Goal: Task Accomplishment & Management: Use online tool/utility

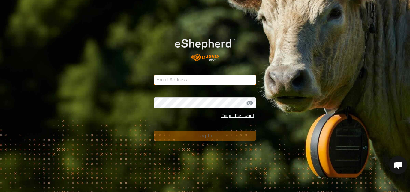
click at [177, 78] on input "Email Address" at bounding box center [205, 80] width 103 height 11
type input "nandcdavis@bigpond.com"
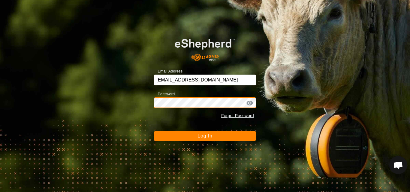
click at [154, 131] on button "Log In" at bounding box center [205, 136] width 103 height 10
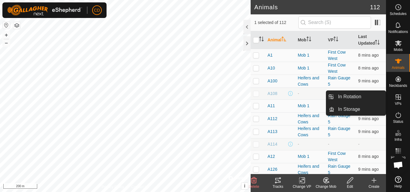
click at [395, 100] on icon at bounding box center [398, 97] width 7 height 7
click at [351, 97] on link "In Rotation" at bounding box center [359, 97] width 51 height 12
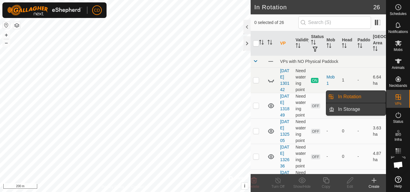
click at [355, 109] on link "In Storage" at bounding box center [359, 110] width 51 height 12
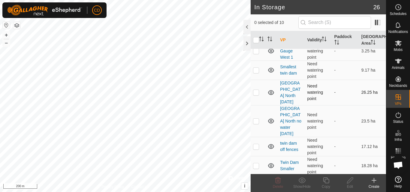
scroll to position [98, 0]
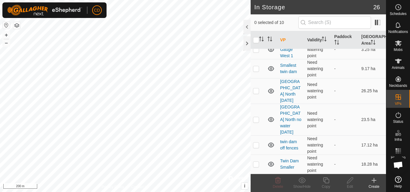
click at [104, 0] on html "CD Schedules Notifications Mobs Animals Neckbands VPs Status Infra Heatmap Help…" at bounding box center [205, 96] width 410 height 192
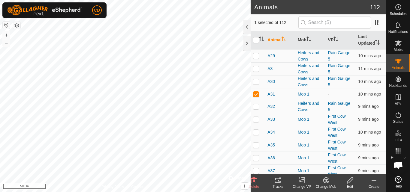
scroll to position [600, 0]
click at [302, 182] on icon at bounding box center [302, 181] width 4 height 4
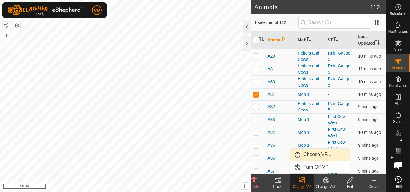
click at [310, 154] on link "Choose VP..." at bounding box center [319, 155] width 59 height 12
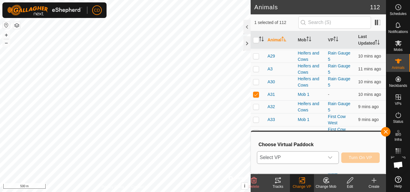
click at [323, 161] on span "Select VP" at bounding box center [290, 158] width 67 height 12
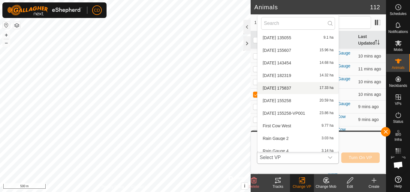
scroll to position [71, 0]
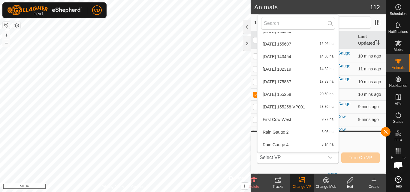
click at [280, 121] on li "First Cow West 9.77 ha" at bounding box center [297, 120] width 81 height 12
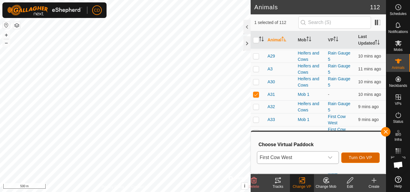
click at [357, 157] on span "Turn On VP" at bounding box center [360, 157] width 23 height 5
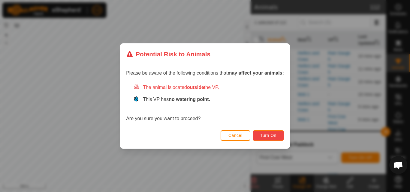
click at [271, 136] on span "Turn On" at bounding box center [268, 135] width 16 height 5
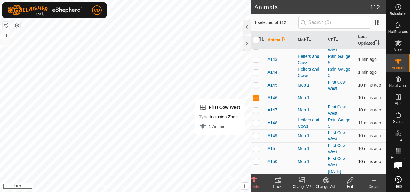
scroll to position [210, 0]
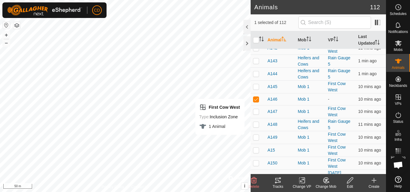
click at [306, 182] on change-vp-svg-icon at bounding box center [302, 180] width 24 height 7
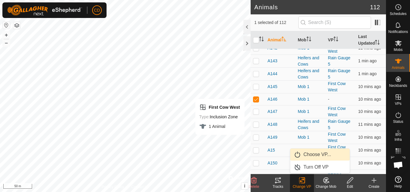
click at [314, 152] on link "Choose VP..." at bounding box center [319, 155] width 59 height 12
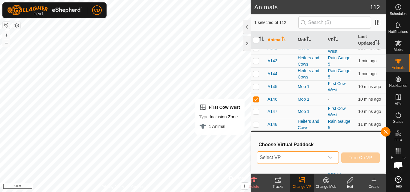
click at [310, 155] on span "Select VP" at bounding box center [290, 158] width 67 height 12
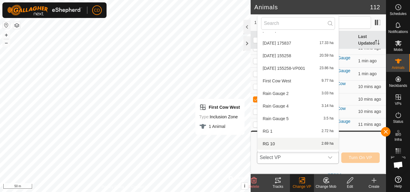
scroll to position [97, 0]
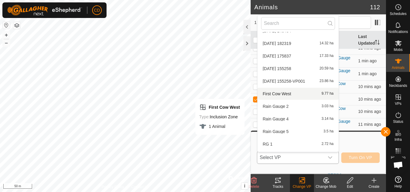
click at [289, 93] on li "First Cow West 9.77 ha" at bounding box center [297, 94] width 81 height 12
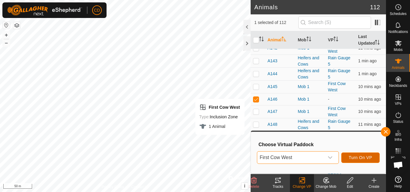
click at [360, 157] on span "Turn On VP" at bounding box center [360, 157] width 23 height 5
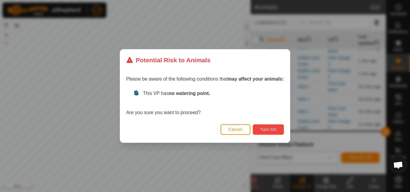
click at [265, 129] on span "Turn On" at bounding box center [268, 129] width 16 height 5
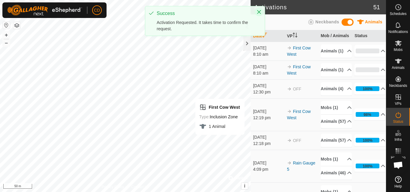
click at [259, 12] on icon "Close" at bounding box center [259, 12] width 4 height 4
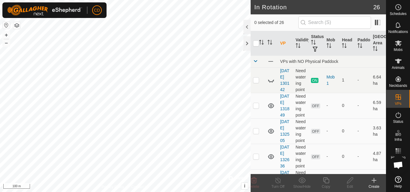
click at [373, 181] on icon at bounding box center [374, 181] width 4 height 0
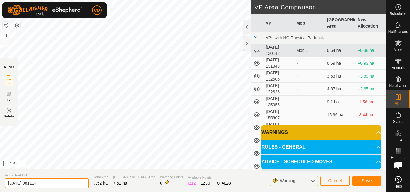
click at [0, 166] on div "Privacy Policy Contact Us + – ⇧ i © Mapbox , © OpenStreetMap , Improve this map…" at bounding box center [193, 96] width 386 height 192
type input "Rain gauge 10"
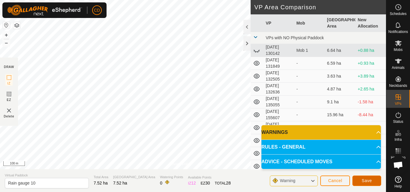
click at [369, 181] on span "Save" at bounding box center [367, 181] width 10 height 5
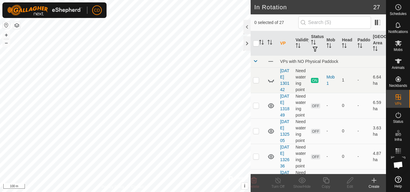
checkbox input "true"
checkbox input "false"
click at [400, 44] on icon at bounding box center [398, 44] width 7 height 6
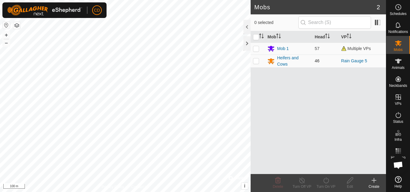
click at [257, 61] on p-checkbox at bounding box center [256, 61] width 6 height 5
checkbox input "true"
click at [325, 182] on icon at bounding box center [326, 180] width 8 height 7
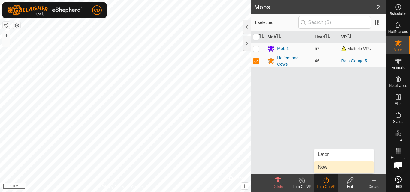
click at [326, 167] on link "Now" at bounding box center [343, 167] width 59 height 12
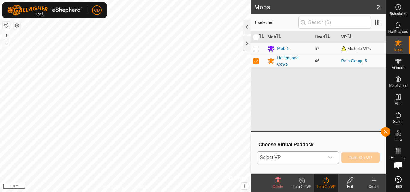
click at [331, 159] on icon "dropdown trigger" at bounding box center [330, 157] width 5 height 5
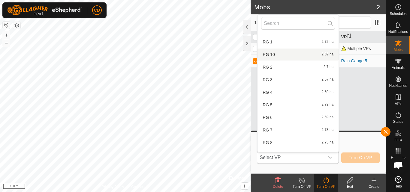
scroll to position [114, 0]
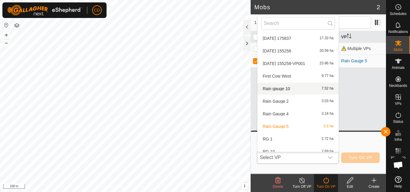
click at [279, 89] on li "Rain gauge 10 7.52 ha" at bounding box center [297, 89] width 81 height 12
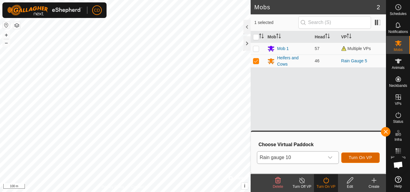
click at [359, 157] on span "Turn On VP" at bounding box center [360, 157] width 23 height 5
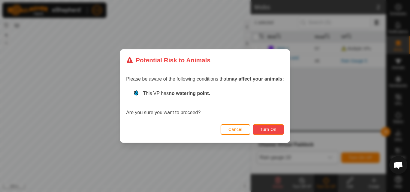
click at [272, 128] on span "Turn On" at bounding box center [268, 129] width 16 height 5
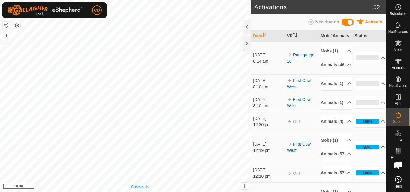
click at [142, 185] on div "Privacy Policy Contact Us + – ⇧ i © Mapbox , © OpenStreetMap , Improve this map…" at bounding box center [125, 96] width 251 height 192
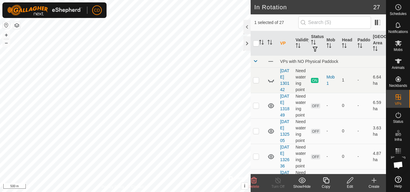
click at [303, 182] on icon at bounding box center [302, 180] width 8 height 7
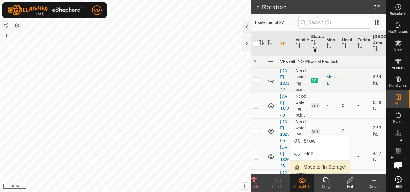
click at [310, 167] on link "Move to 'In Storage'" at bounding box center [319, 167] width 59 height 12
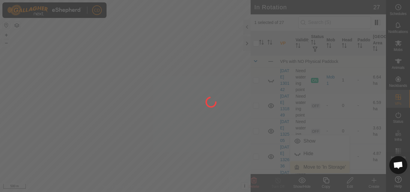
checkbox input "false"
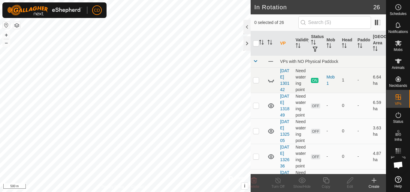
checkbox input "true"
click at [302, 182] on icon at bounding box center [301, 181] width 7 height 6
checkbox input "true"
checkbox input "false"
click at [255, 181] on icon at bounding box center [253, 180] width 7 height 7
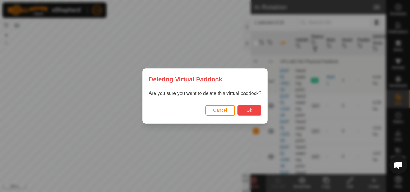
click at [244, 110] on button "Ok" at bounding box center [249, 110] width 24 height 11
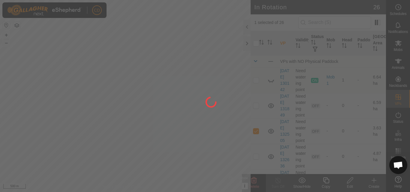
checkbox input "false"
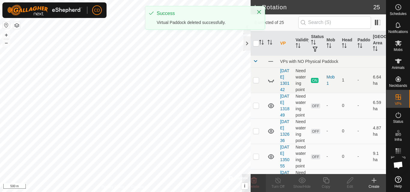
checkbox input "true"
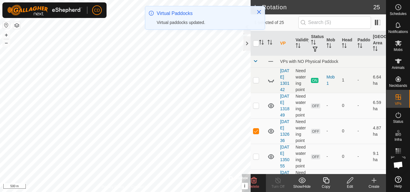
click at [257, 182] on icon at bounding box center [253, 180] width 7 height 7
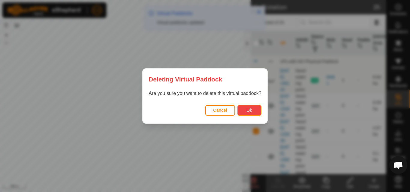
click at [242, 112] on button "Ok" at bounding box center [249, 110] width 24 height 11
checkbox input "false"
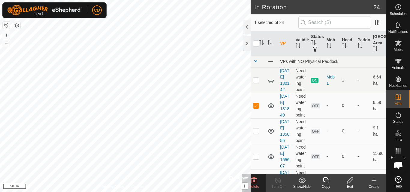
click at [257, 181] on icon at bounding box center [253, 180] width 7 height 7
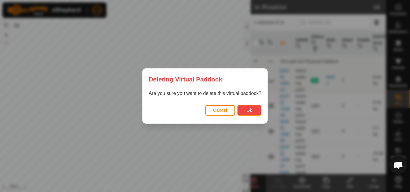
click at [251, 113] on span "Ok" at bounding box center [249, 110] width 6 height 5
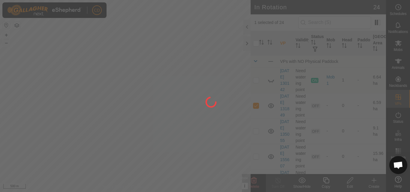
checkbox input "false"
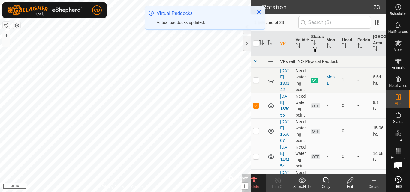
click at [256, 182] on icon at bounding box center [254, 181] width 6 height 6
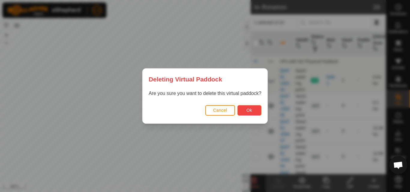
click at [243, 113] on button "Ok" at bounding box center [249, 110] width 24 height 11
checkbox input "false"
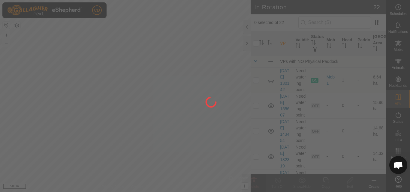
click at [132, 69] on div "CD Schedules Notifications Mobs Animals Neckbands VPs Status Infra Heatmap Help…" at bounding box center [205, 96] width 410 height 192
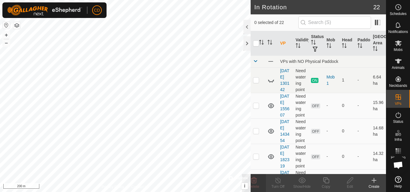
checkbox input "true"
checkbox input "false"
click at [301, 178] on icon at bounding box center [301, 181] width 7 height 6
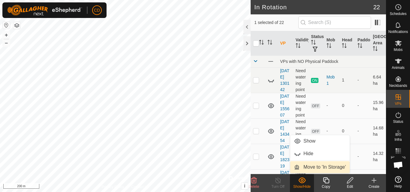
click at [310, 167] on span "Move to 'In Storage'" at bounding box center [324, 167] width 42 height 7
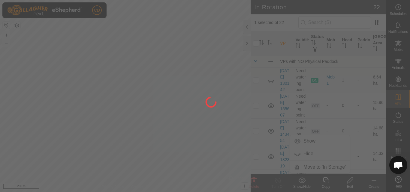
checkbox input "false"
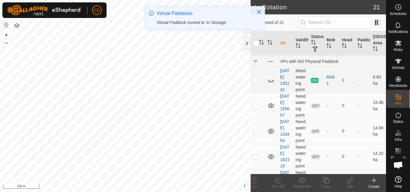
checkbox input "true"
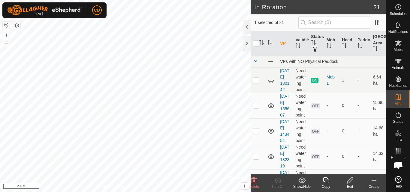
checkbox input "true"
checkbox input "false"
click at [298, 183] on icon at bounding box center [302, 180] width 8 height 7
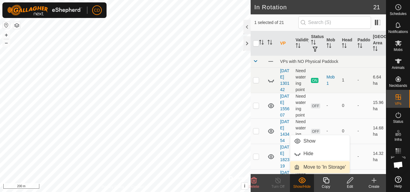
click at [303, 167] on link "Move to 'In Storage'" at bounding box center [319, 167] width 59 height 12
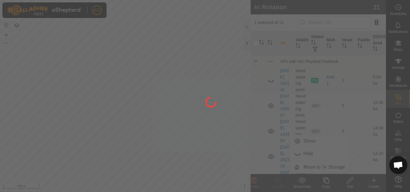
checkbox input "false"
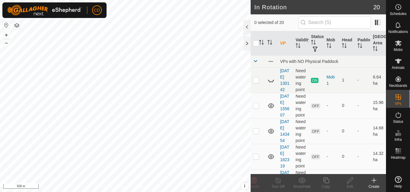
click at [121, 0] on html "CD Schedules Notifications Mobs Animals Neckbands VPs Status Infra Heatmap Help…" at bounding box center [205, 96] width 410 height 192
click at [183, 192] on html "CD Schedules Notifications Mobs Animals Neckbands VPs Status Infra Heatmap Help…" at bounding box center [205, 96] width 410 height 192
